Goal: Information Seeking & Learning: Learn about a topic

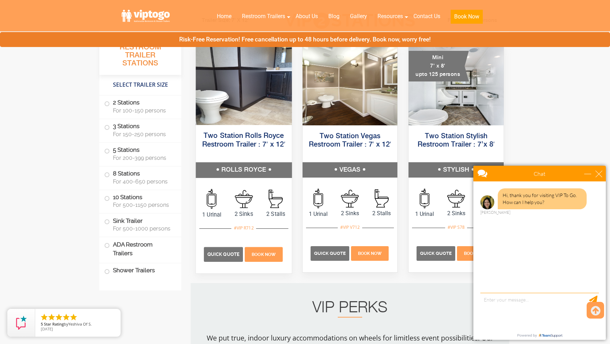
scroll to position [350, 0]
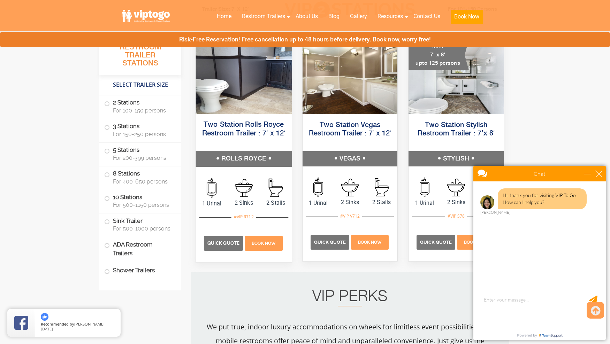
click at [247, 127] on link "Two Station Rolls Royce Restroom Trailer : 7′ x 12′" at bounding box center [243, 129] width 83 height 16
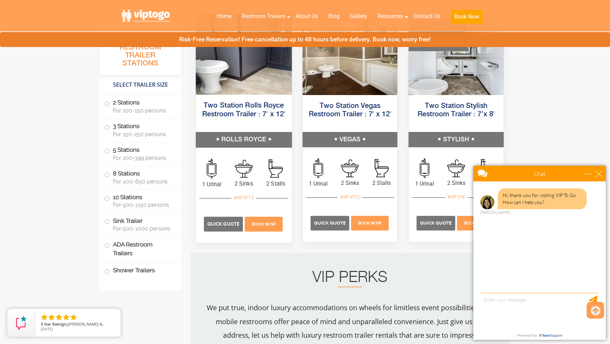
scroll to position [373, 0]
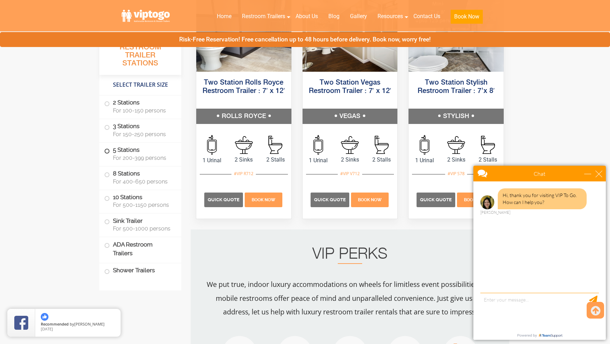
click at [107, 150] on span at bounding box center [107, 151] width 3 height 3
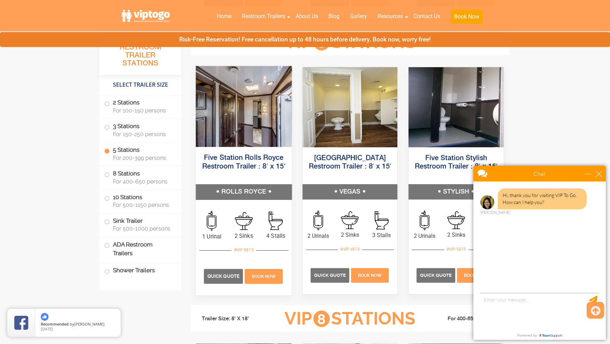
scroll to position [1055, 0]
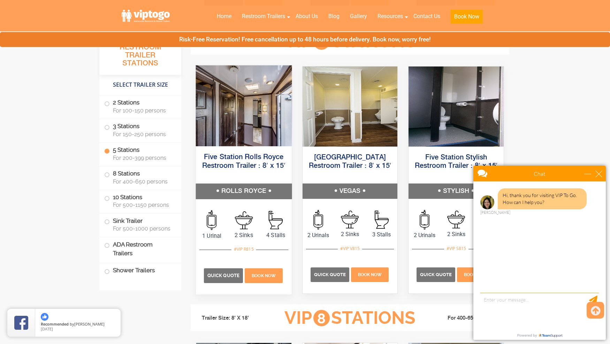
click at [232, 160] on link "Five Station Rolls Royce Restroom Trailer : 8′ x 15′" at bounding box center [243, 162] width 83 height 16
click at [229, 188] on h5 "ROLLS ROYCE" at bounding box center [244, 191] width 96 height 15
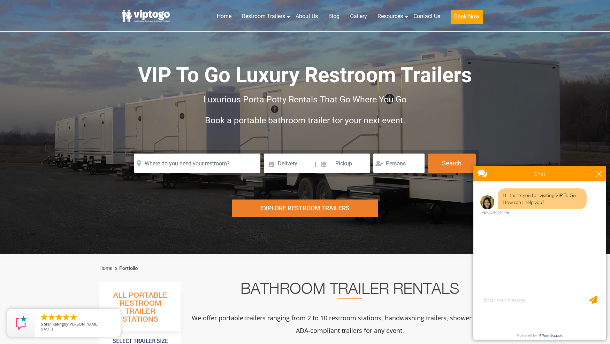
scroll to position [0, 0]
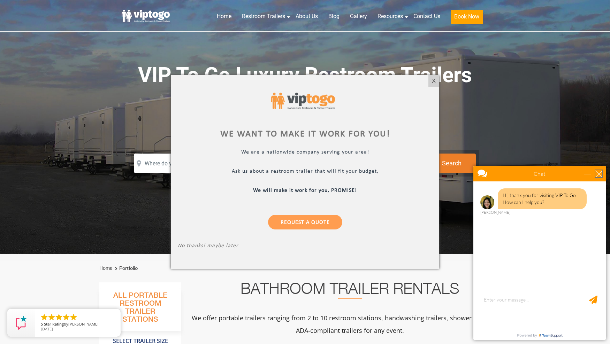
click at [598, 174] on div "close" at bounding box center [598, 173] width 7 height 7
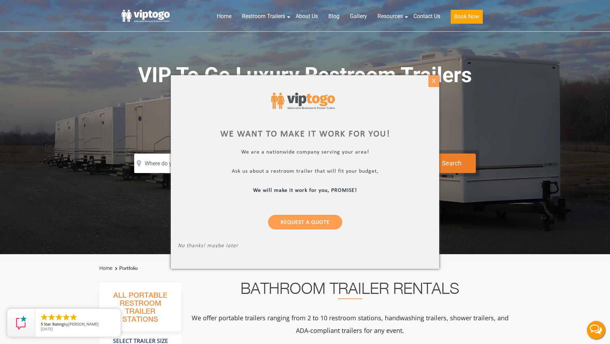
click at [433, 82] on div "X" at bounding box center [433, 81] width 11 height 12
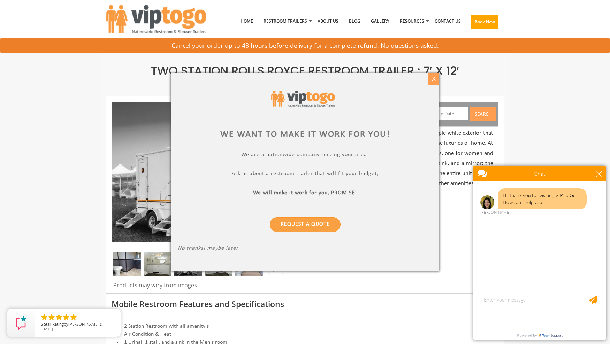
click at [432, 80] on div "X" at bounding box center [433, 79] width 11 height 12
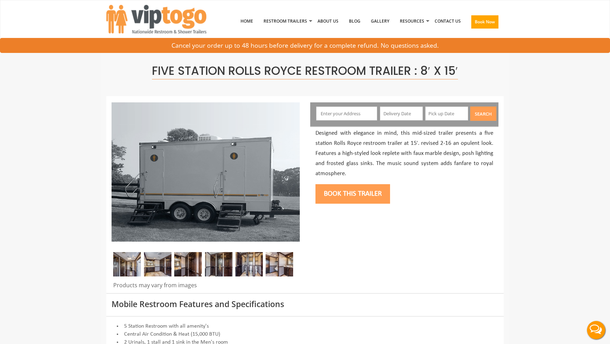
scroll to position [0, 0]
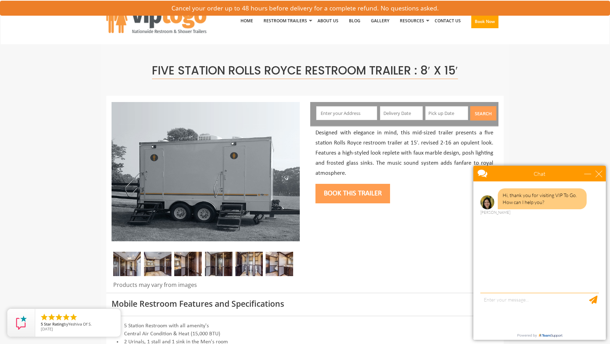
click at [134, 263] on img at bounding box center [127, 264] width 28 height 24
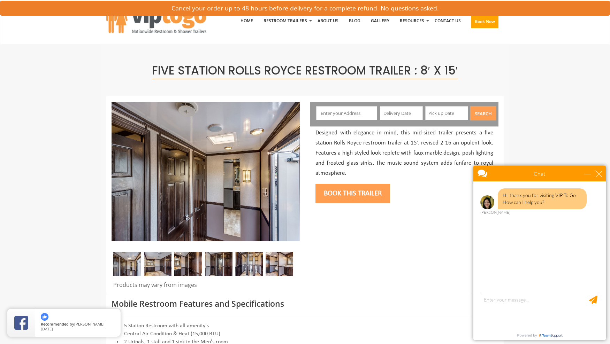
click at [160, 265] on img at bounding box center [158, 264] width 28 height 24
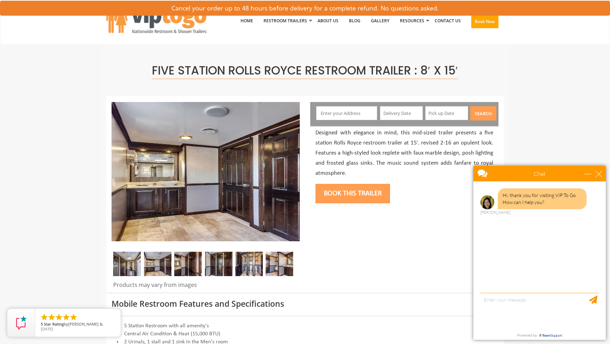
click at [181, 261] on img at bounding box center [188, 264] width 28 height 24
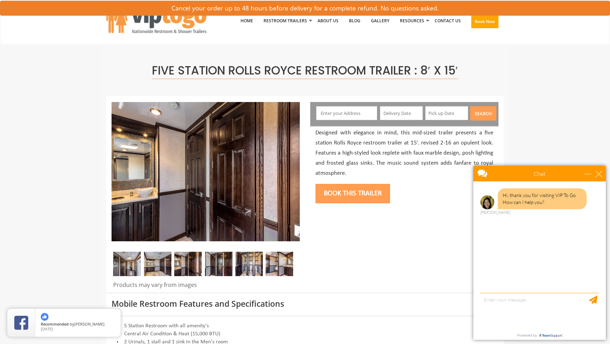
click at [216, 267] on img at bounding box center [219, 264] width 28 height 24
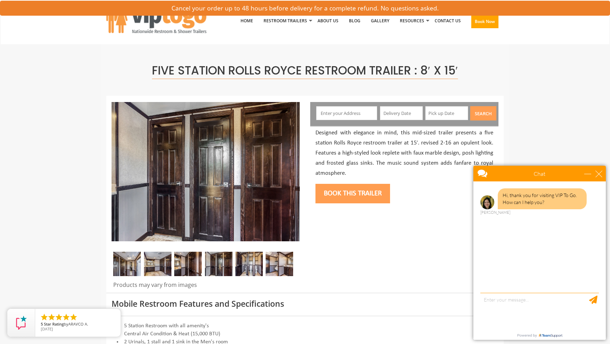
click at [244, 265] on img at bounding box center [249, 264] width 28 height 24
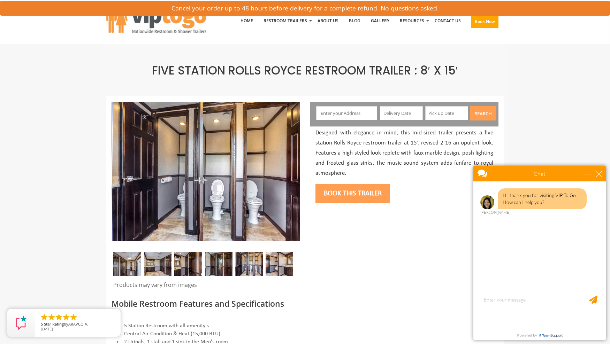
click at [287, 263] on img at bounding box center [280, 264] width 28 height 24
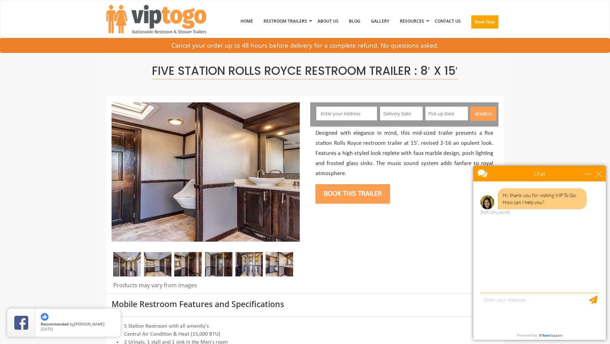
scroll to position [0, 0]
drag, startPoint x: 126, startPoint y: 266, endPoint x: 137, endPoint y: 268, distance: 11.2
click at [126, 266] on img at bounding box center [127, 264] width 28 height 24
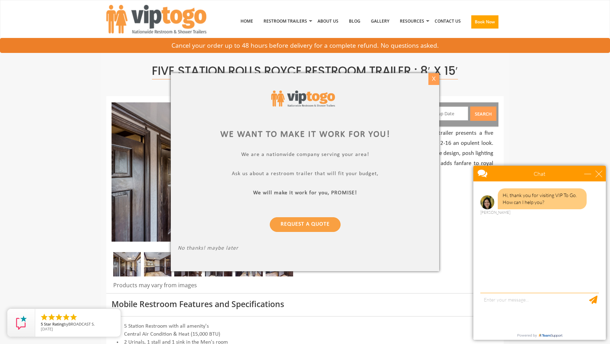
click at [432, 79] on div "X" at bounding box center [433, 79] width 11 height 12
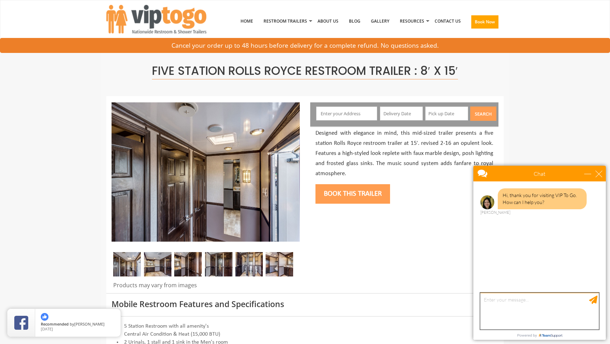
drag, startPoint x: 483, startPoint y: 298, endPoint x: 516, endPoint y: 301, distance: 32.9
click at [486, 298] on textarea "type your message" at bounding box center [539, 311] width 118 height 37
type textarea "hi we have already booked a trailer. Do you supply toilet paper? and if not, is…"
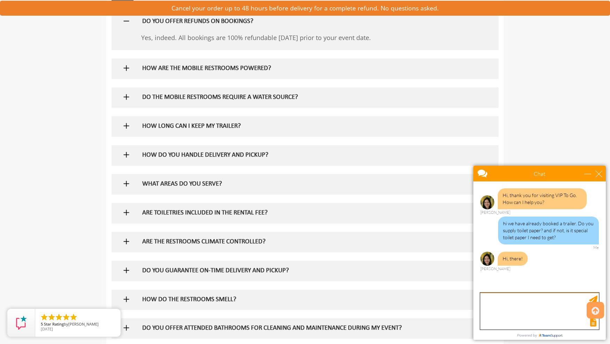
scroll to position [481, 0]
click at [125, 208] on img at bounding box center [126, 212] width 9 height 9
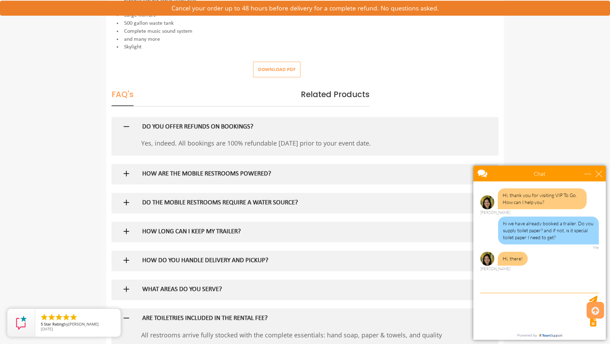
scroll to position [297, 0]
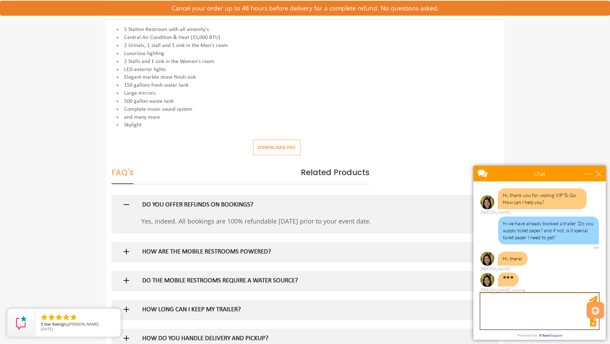
click at [510, 303] on textarea "type your message" at bounding box center [539, 311] width 118 height 37
type textarea "I"
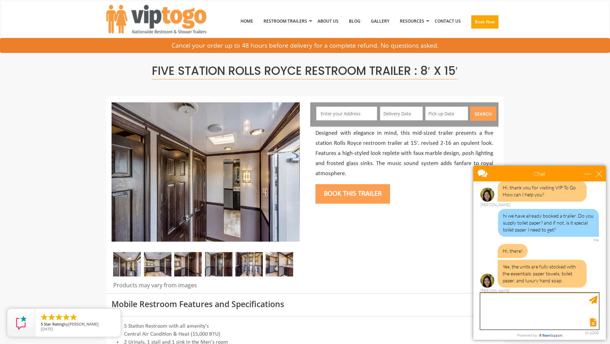
scroll to position [0, 0]
